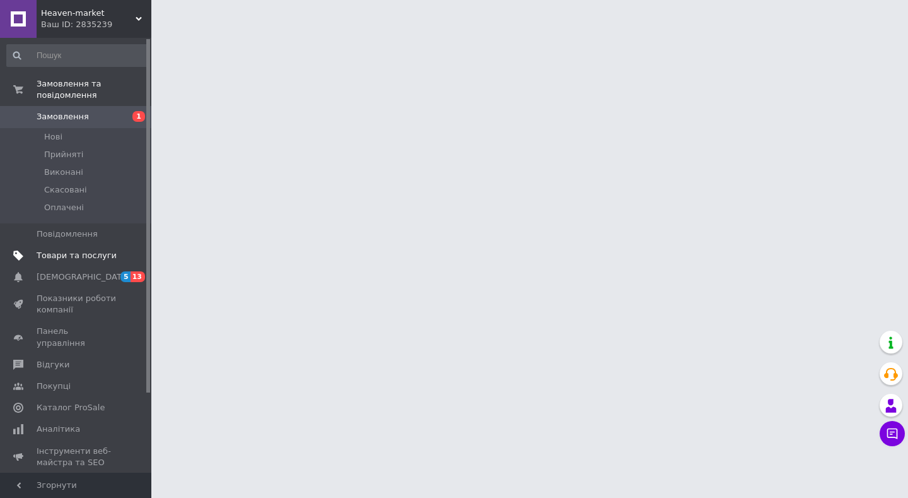
click at [93, 250] on span "Товари та послуги" at bounding box center [77, 255] width 80 height 11
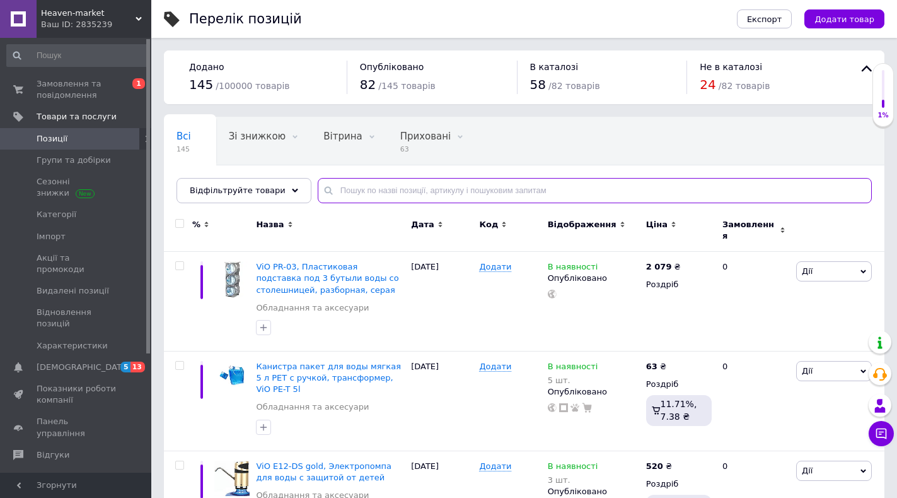
click at [438, 192] on input "text" at bounding box center [595, 190] width 554 height 25
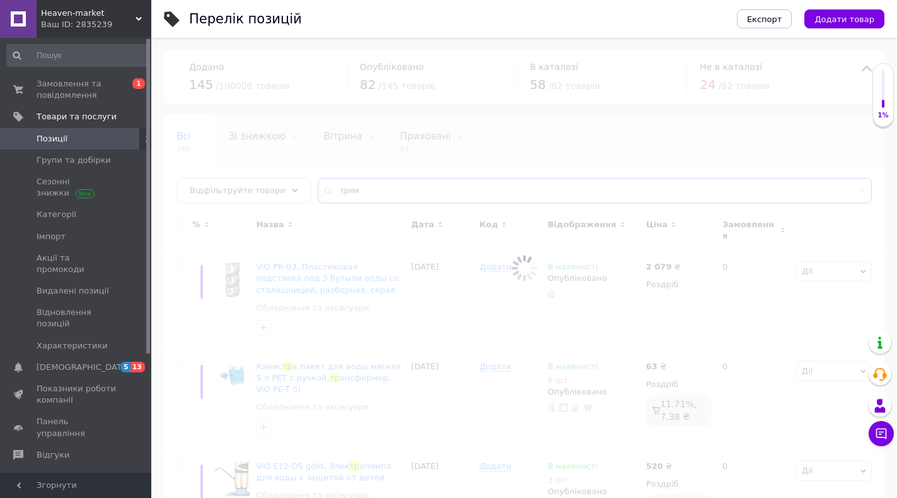
type input "трима"
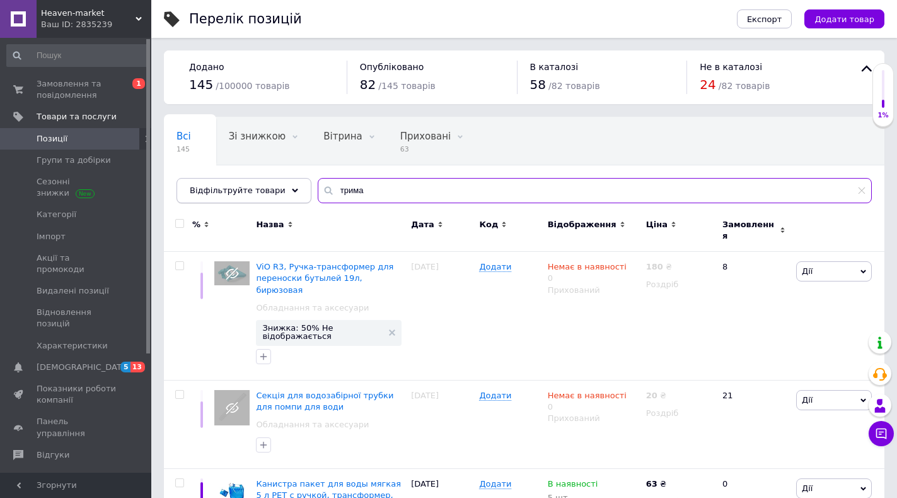
drag, startPoint x: 354, startPoint y: 188, endPoint x: 279, endPoint y: 187, distance: 75.1
click at [280, 187] on div "Відфільтруйте товари трима" at bounding box center [525, 190] width 696 height 25
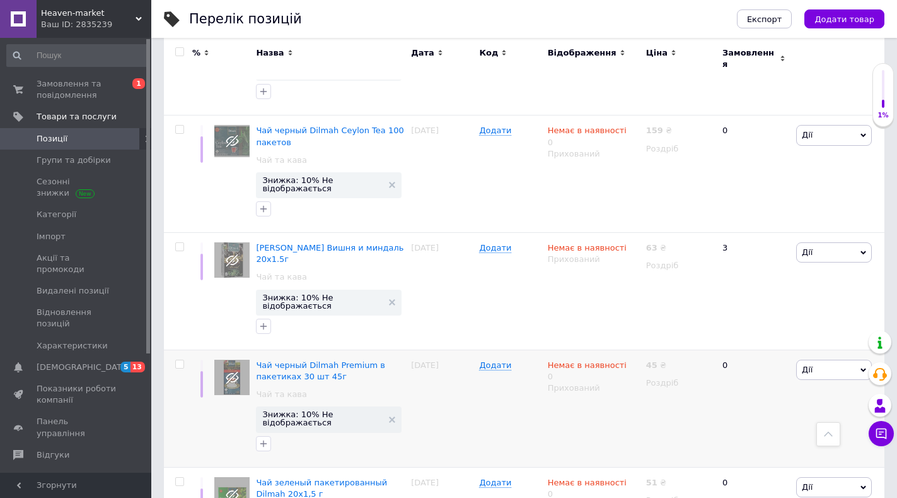
scroll to position [1775, 0]
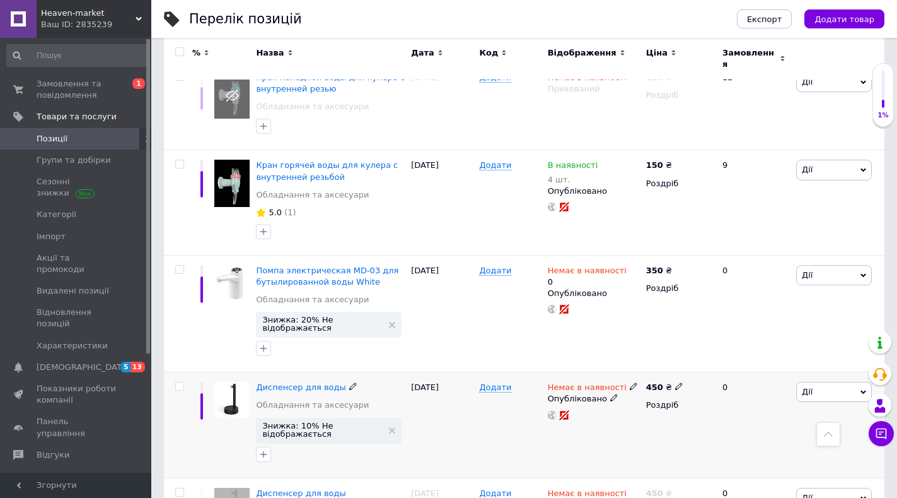
scroll to position [1884, 0]
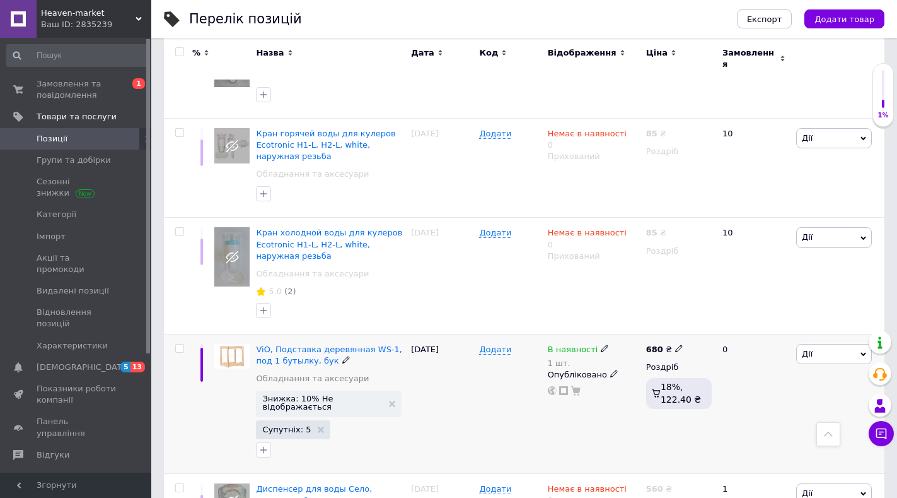
scroll to position [1957, 0]
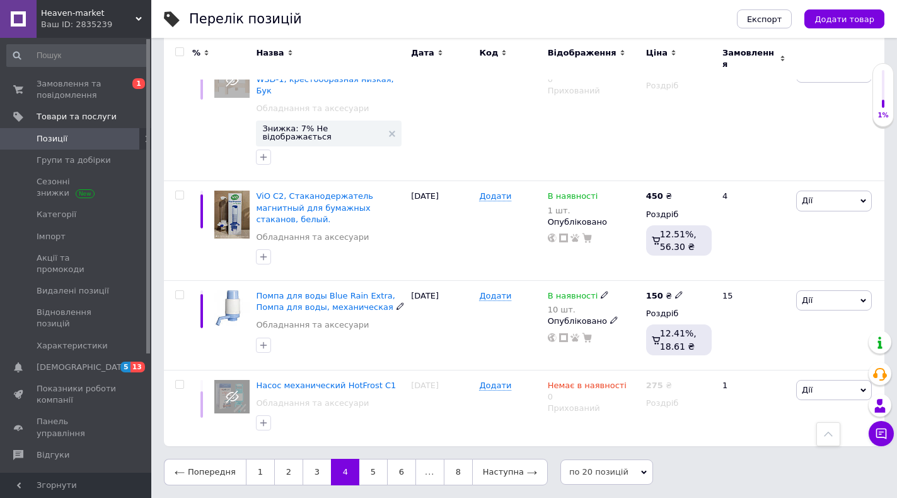
scroll to position [1682, 0]
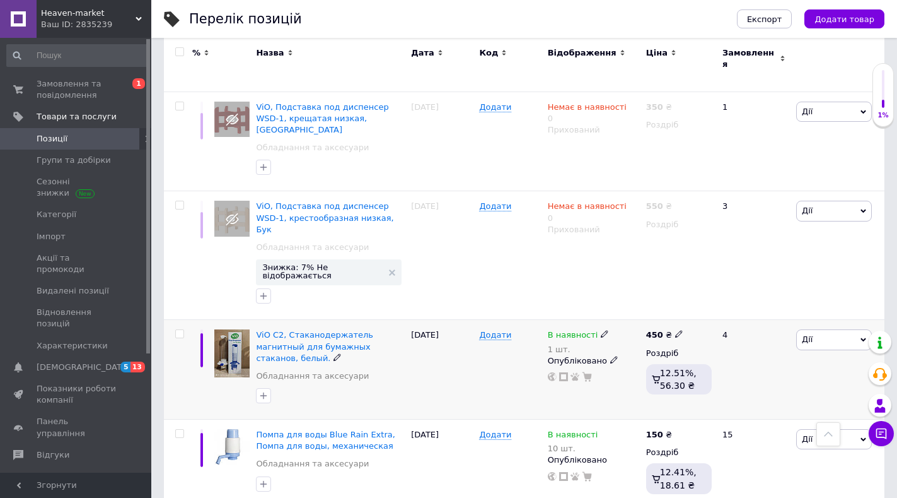
click at [601, 330] on icon at bounding box center [605, 334] width 8 height 8
click at [760, 347] on div "Залишки" at bounding box center [693, 352] width 158 height 11
click at [708, 313] on span "В наявності" at bounding box center [674, 325] width 121 height 24
click at [656, 342] on li "Немає в наявності" at bounding box center [674, 351] width 120 height 18
click at [624, 361] on input "1" at bounding box center [662, 373] width 96 height 25
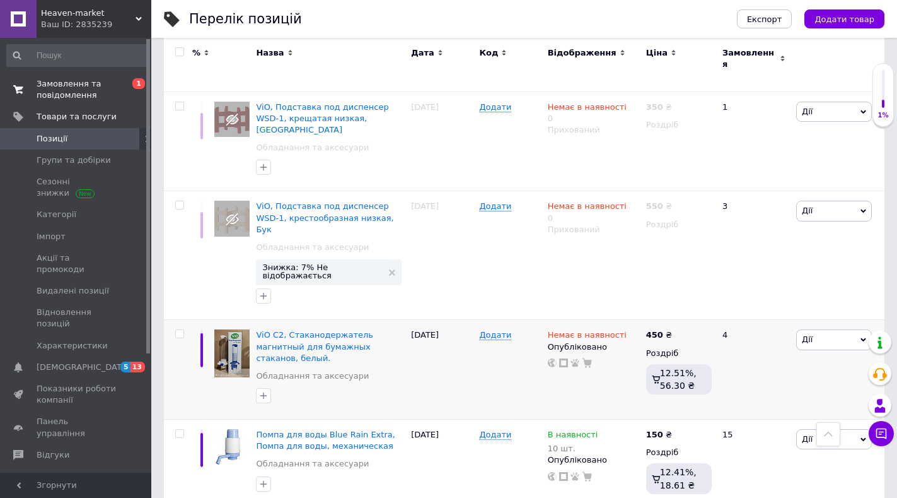
click at [93, 95] on span "Замовлення та повідомлення" at bounding box center [77, 89] width 80 height 23
